Goal: Task Accomplishment & Management: Manage account settings

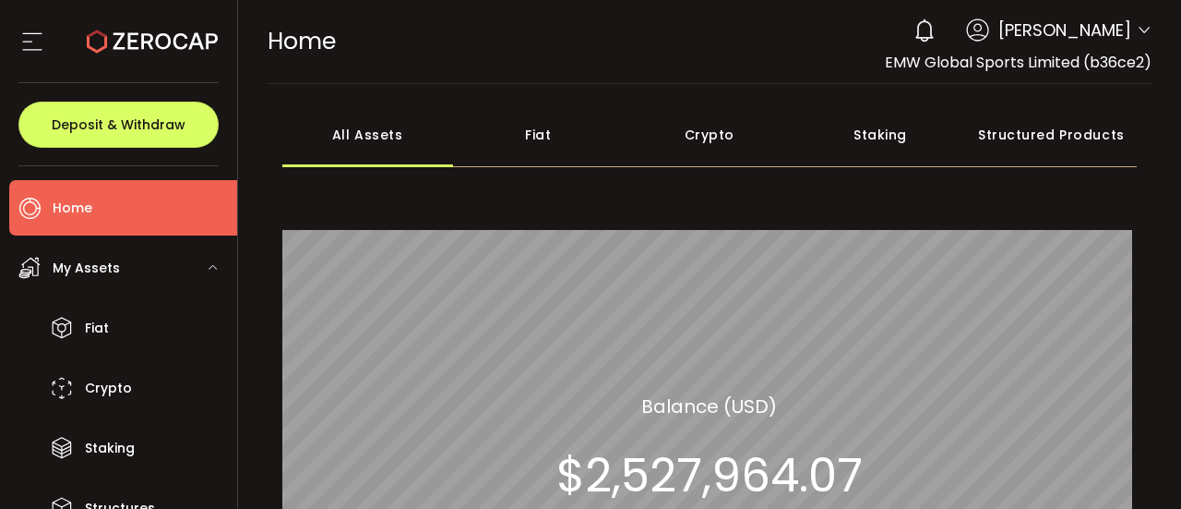
click at [696, 145] on div "Crypto" at bounding box center [709, 134] width 171 height 65
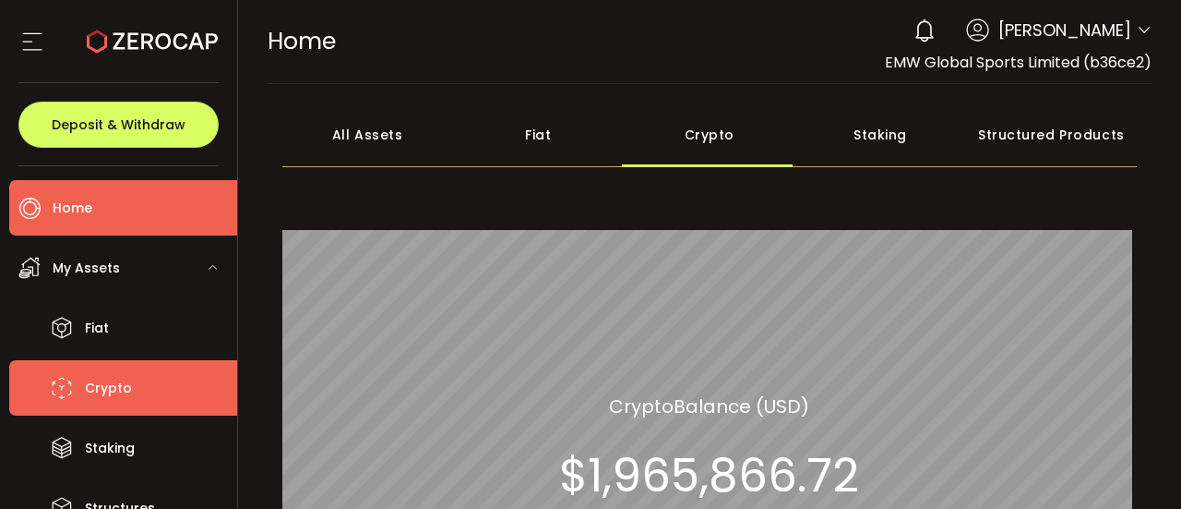
click at [114, 392] on span "Crypto" at bounding box center [108, 388] width 47 height 27
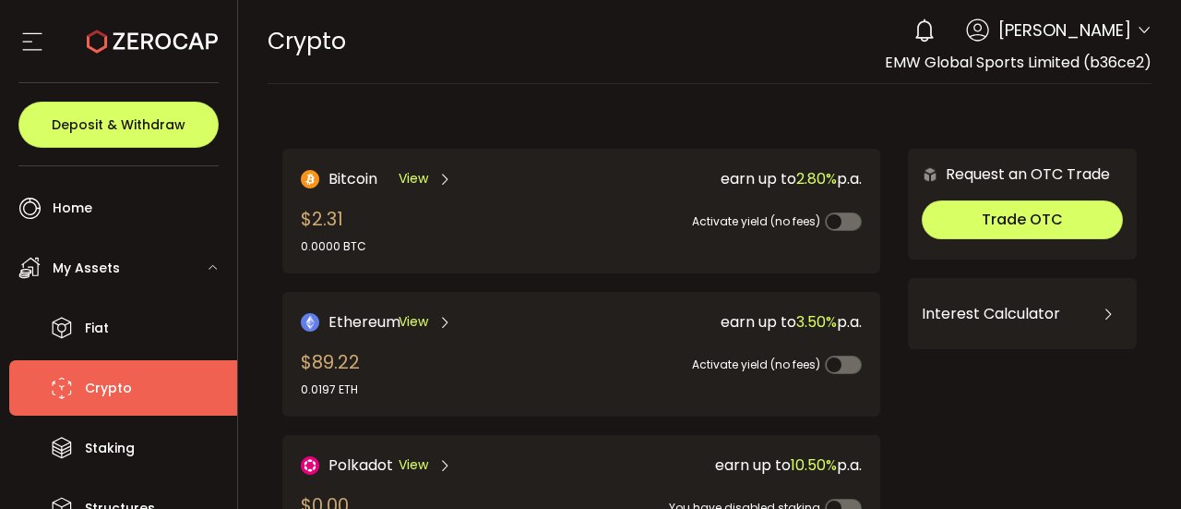
scroll to position [445, 0]
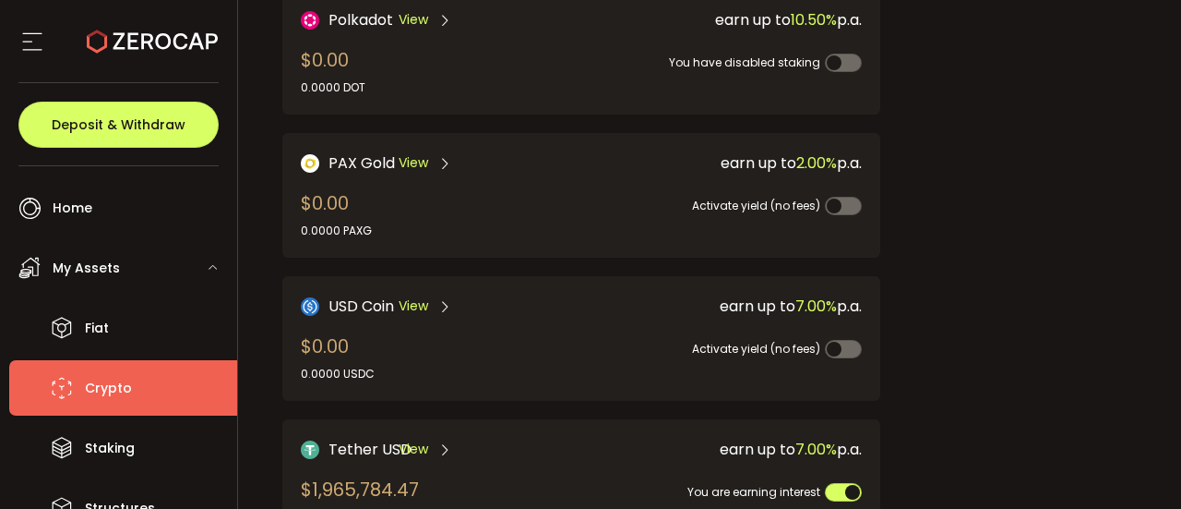
drag, startPoint x: 399, startPoint y: 451, endPoint x: 361, endPoint y: 443, distance: 38.7
click at [361, 443] on span "Tether USD" at bounding box center [370, 449] width 83 height 23
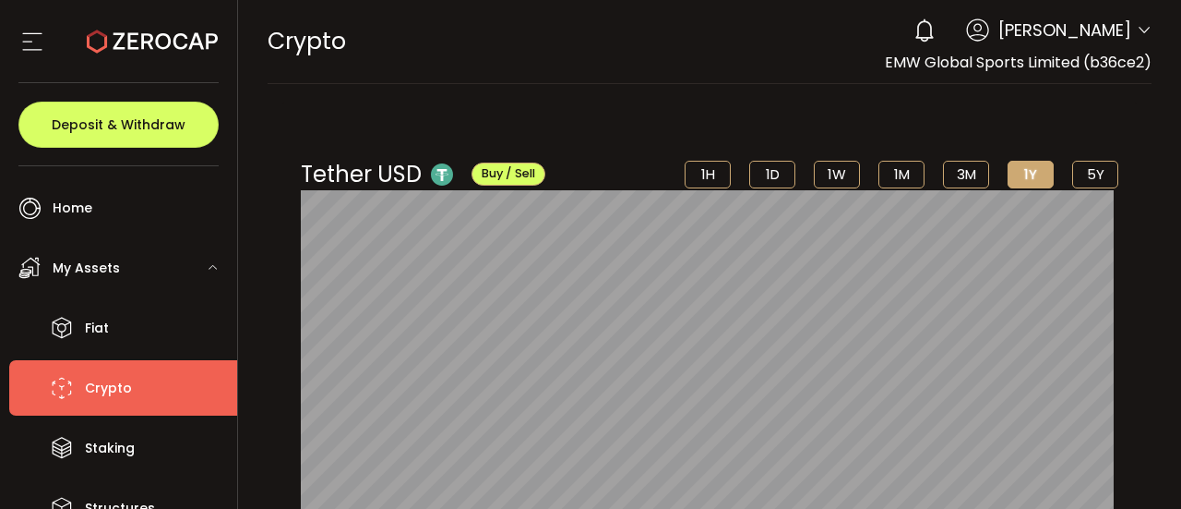
scroll to position [445, 0]
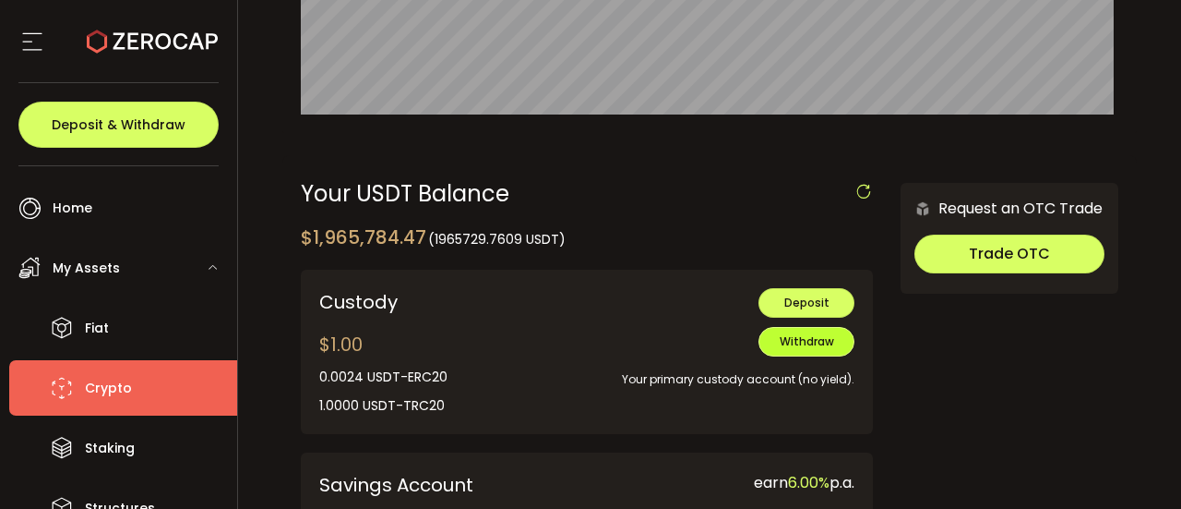
click at [818, 342] on span "Withdraw" at bounding box center [807, 341] width 54 height 16
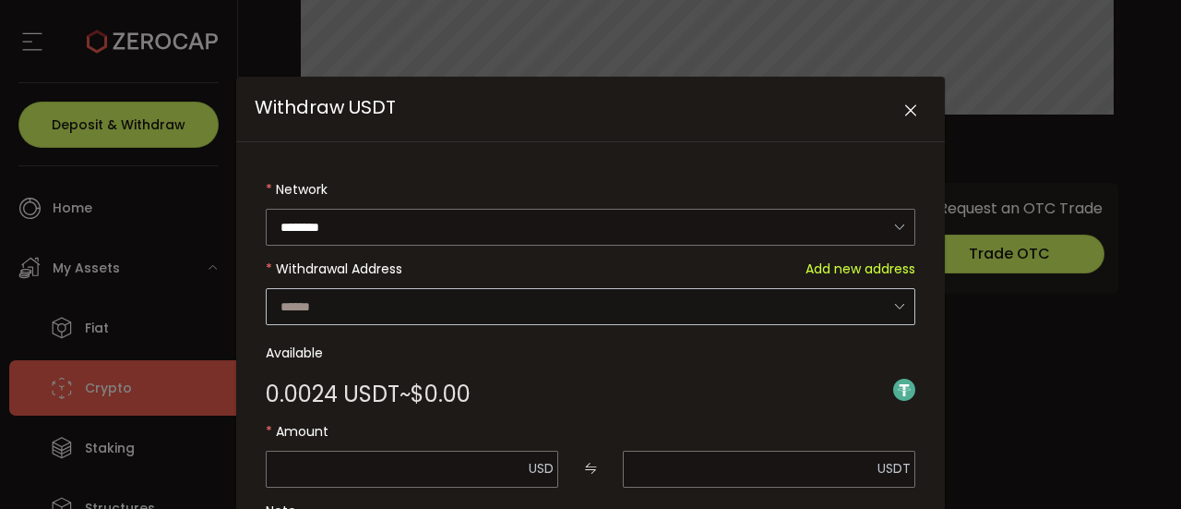
click at [896, 305] on icon "Withdraw USDT" at bounding box center [899, 306] width 23 height 38
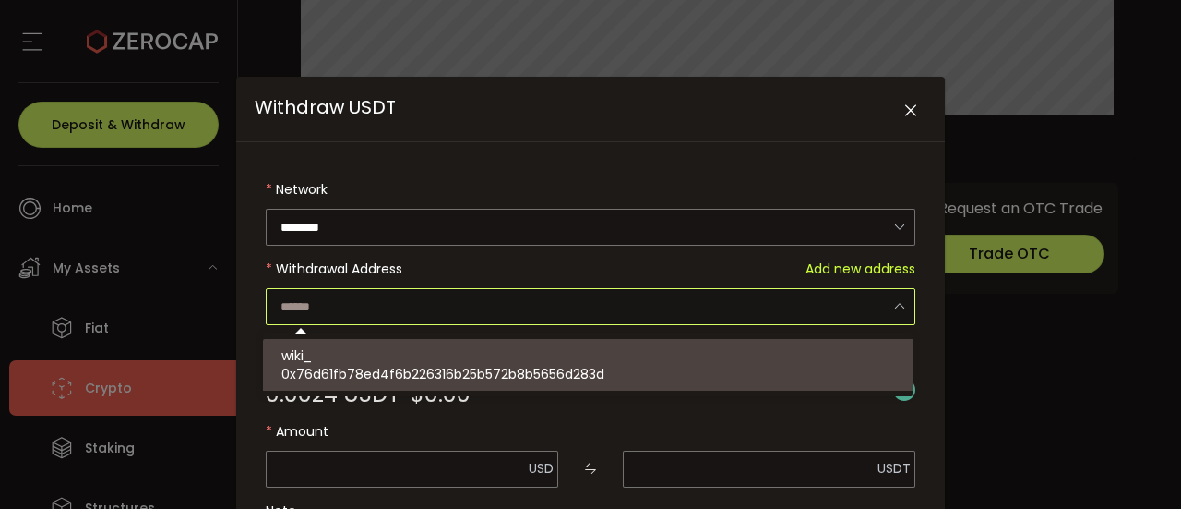
click at [822, 319] on input "Withdraw USDT" at bounding box center [591, 306] width 650 height 37
click at [893, 300] on icon "Withdraw USDT" at bounding box center [899, 306] width 23 height 38
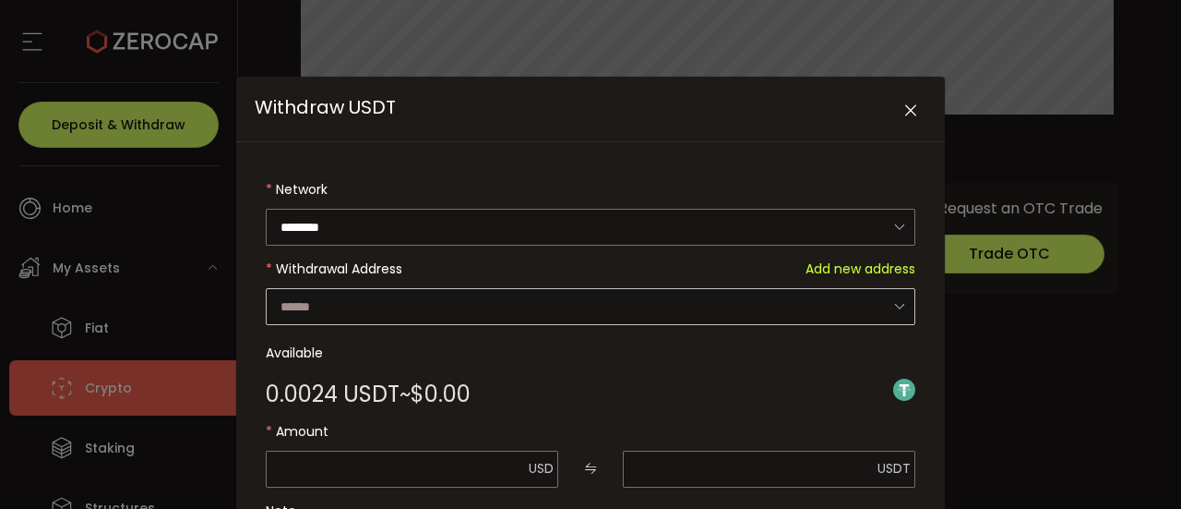
click at [893, 299] on icon "Withdraw USDT" at bounding box center [899, 306] width 23 height 38
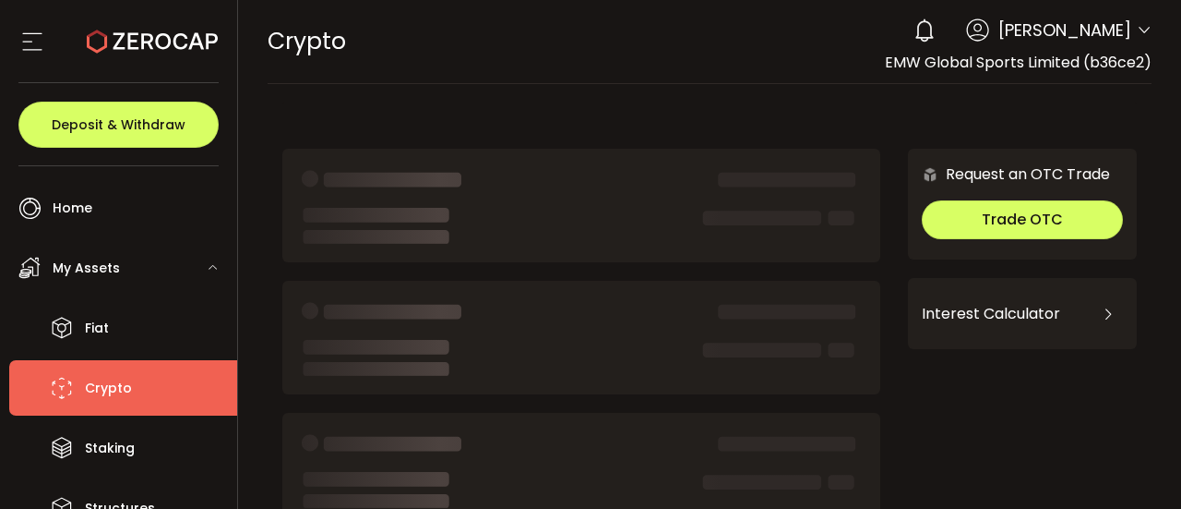
click at [137, 396] on li "Crypto" at bounding box center [123, 387] width 228 height 55
